Goal: Entertainment & Leisure: Consume media (video, audio)

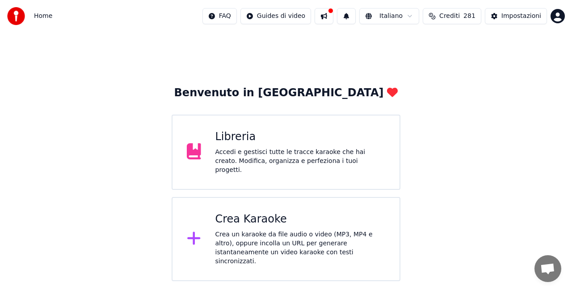
click at [312, 155] on div "Accedi e gestisci tutte le tracce karaoke che hai creato. Modifica, organizza e…" at bounding box center [301, 161] width 170 height 27
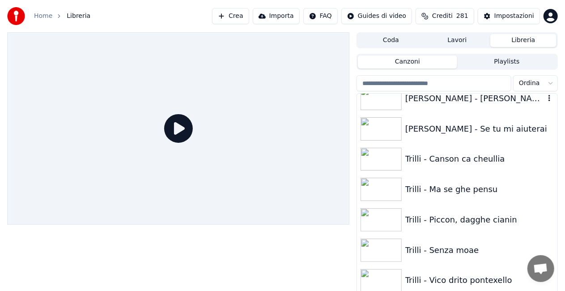
scroll to position [10897, 0]
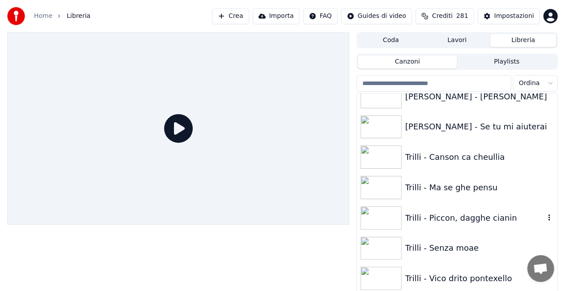
click at [474, 221] on div "Trilli - Piccon, dagghe cianin" at bounding box center [475, 217] width 140 height 13
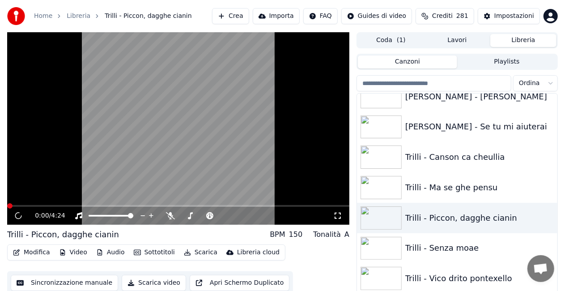
click at [340, 215] on icon at bounding box center [337, 215] width 9 height 7
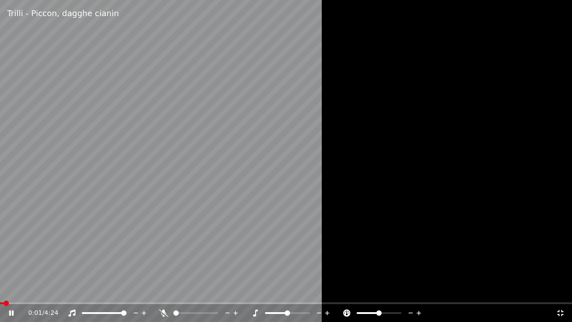
click at [165, 290] on icon at bounding box center [163, 312] width 9 height 7
click at [175, 189] on video at bounding box center [286, 161] width 572 height 322
click at [352, 184] on div at bounding box center [286, 161] width 572 height 322
click at [373, 160] on div at bounding box center [286, 161] width 572 height 322
